Goal: Find specific page/section

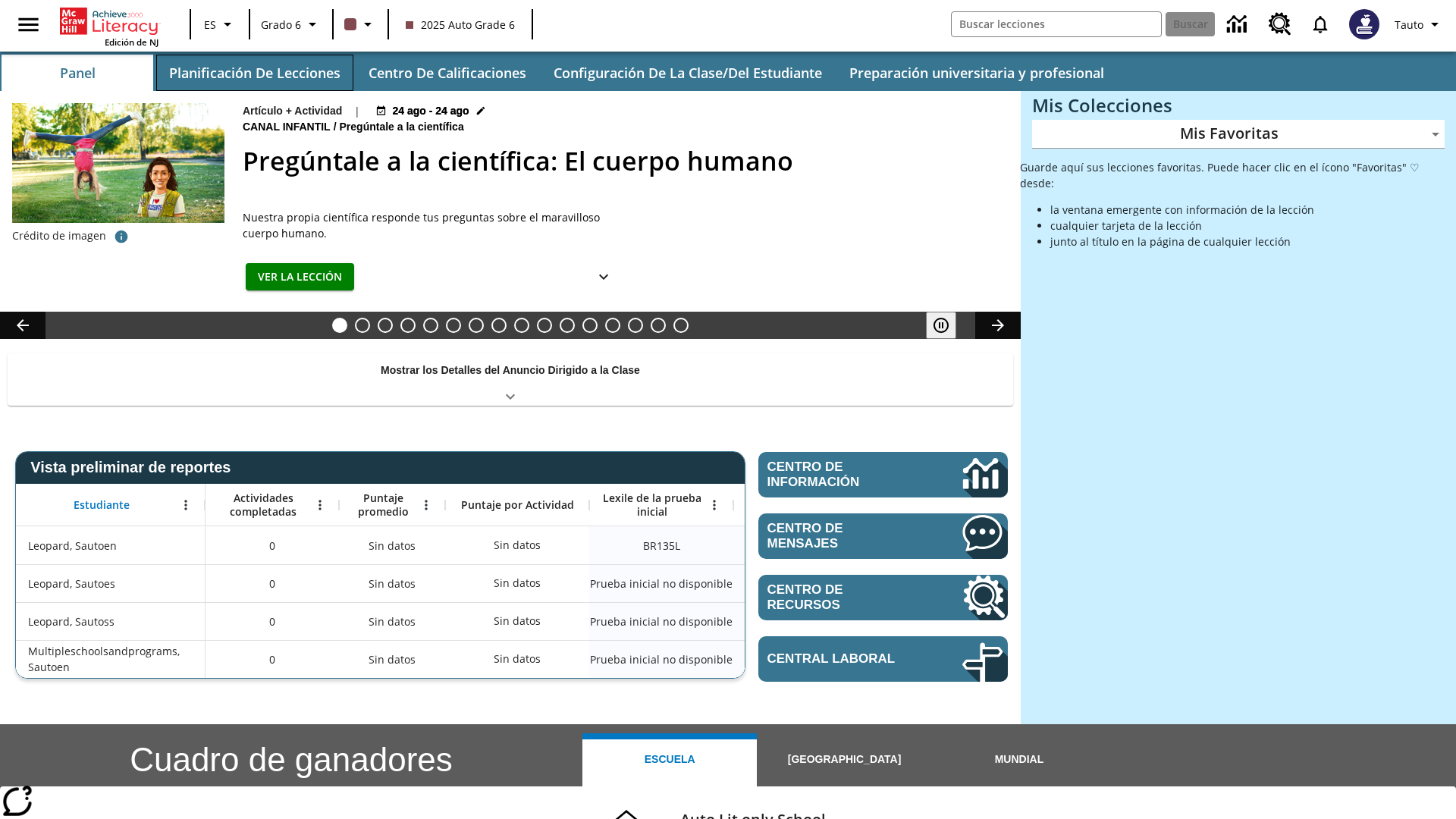
click at [254, 73] on button "Planificación de lecciones" at bounding box center [255, 73] width 197 height 37
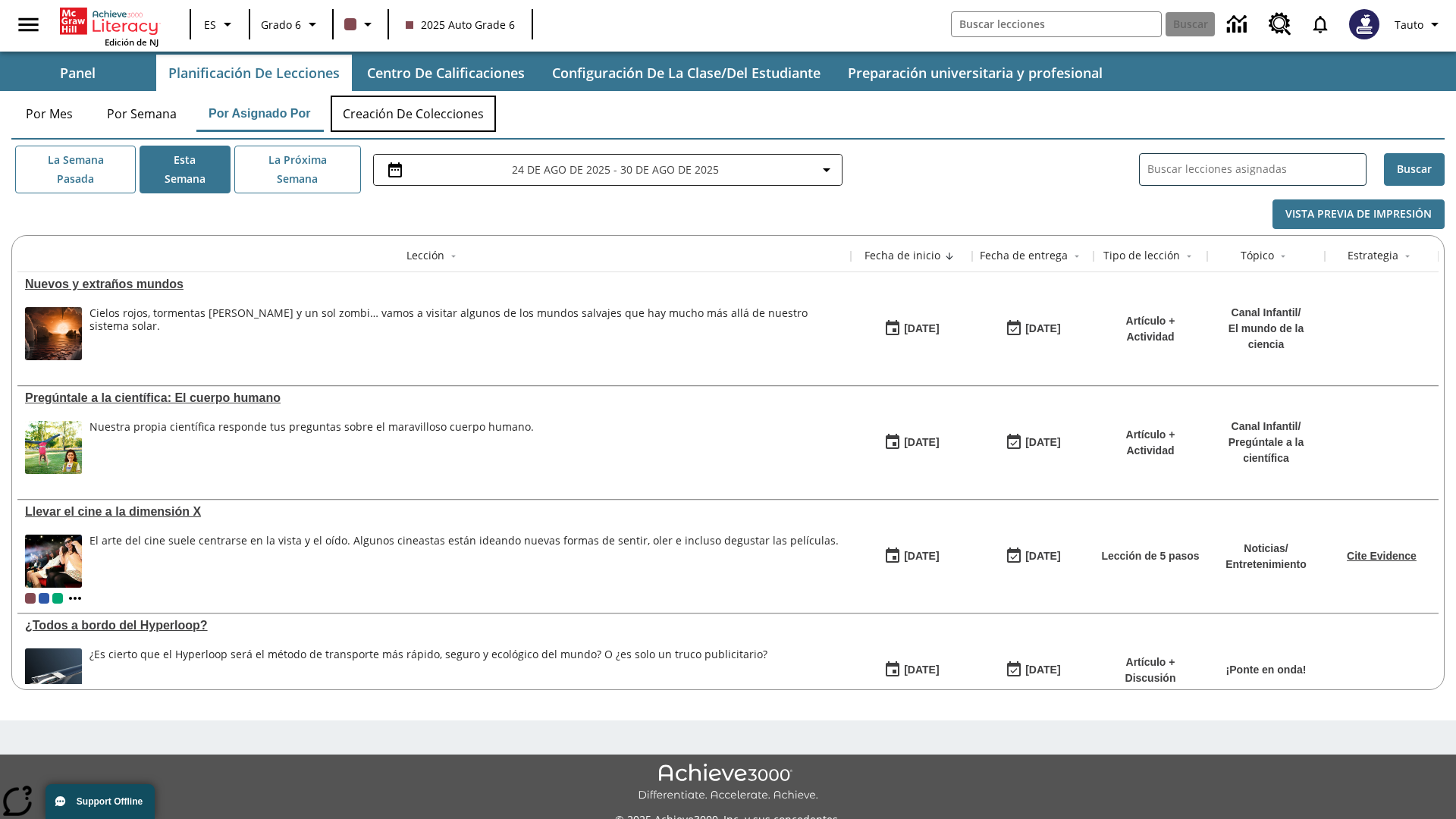
click at [414, 114] on button "Creación de colecciones" at bounding box center [413, 113] width 165 height 37
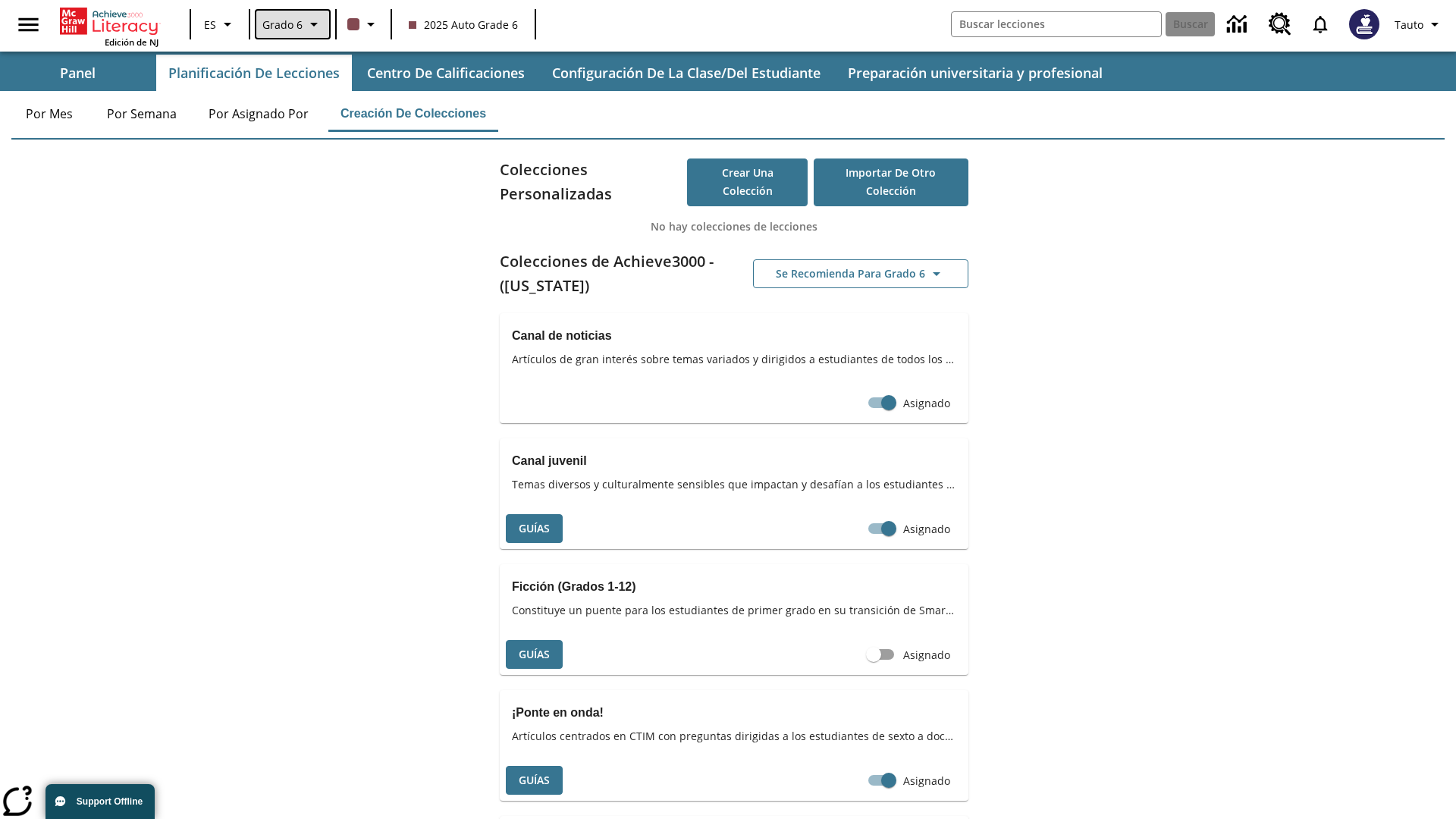
click at [291, 25] on span "Grado 6" at bounding box center [282, 25] width 41 height 16
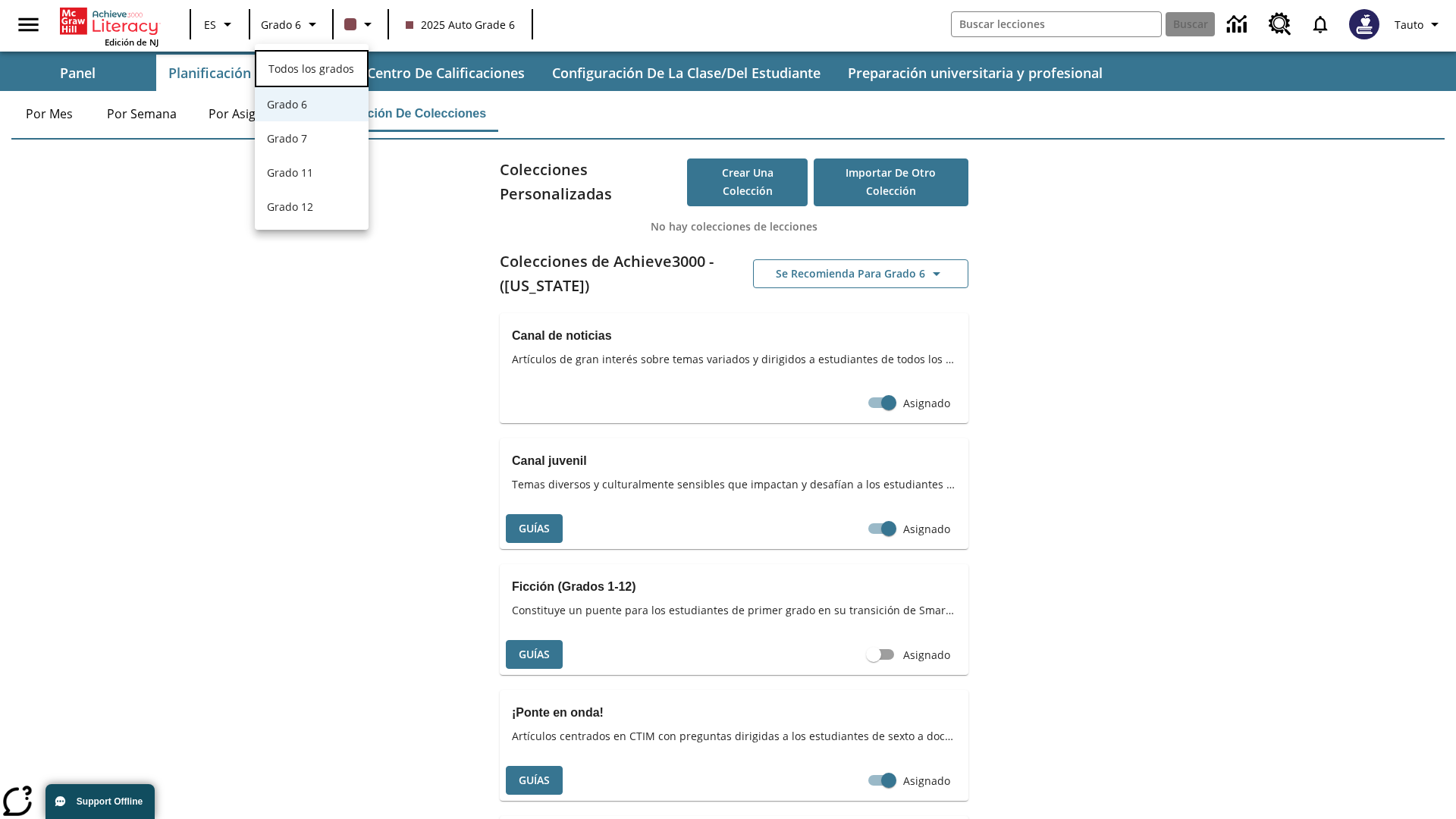
click at [312, 67] on span "Todos los grados" at bounding box center [311, 68] width 86 height 14
